Goal: Task Accomplishment & Management: Use online tool/utility

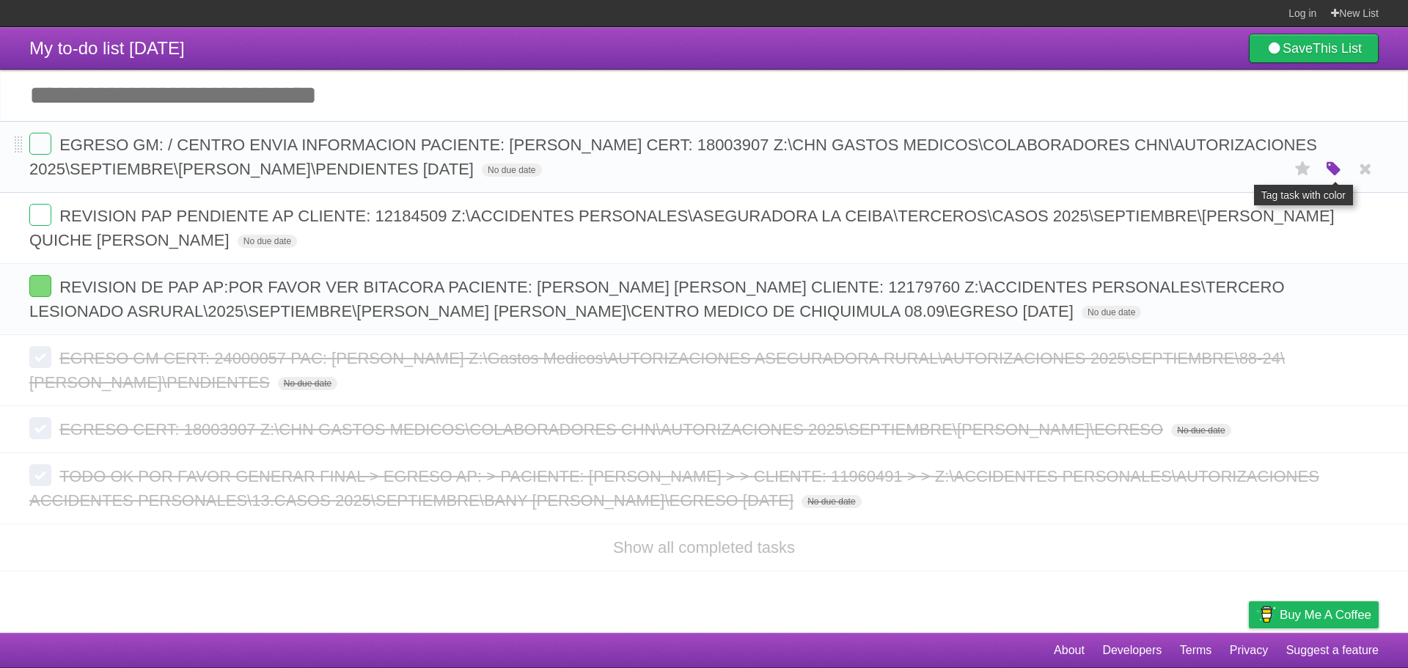
click at [1329, 174] on icon "button" at bounding box center [1333, 169] width 21 height 19
click at [1250, 167] on label "Purple" at bounding box center [1250, 169] width 16 height 16
click at [30, 146] on label at bounding box center [40, 144] width 22 height 22
